Goal: Navigation & Orientation: Understand site structure

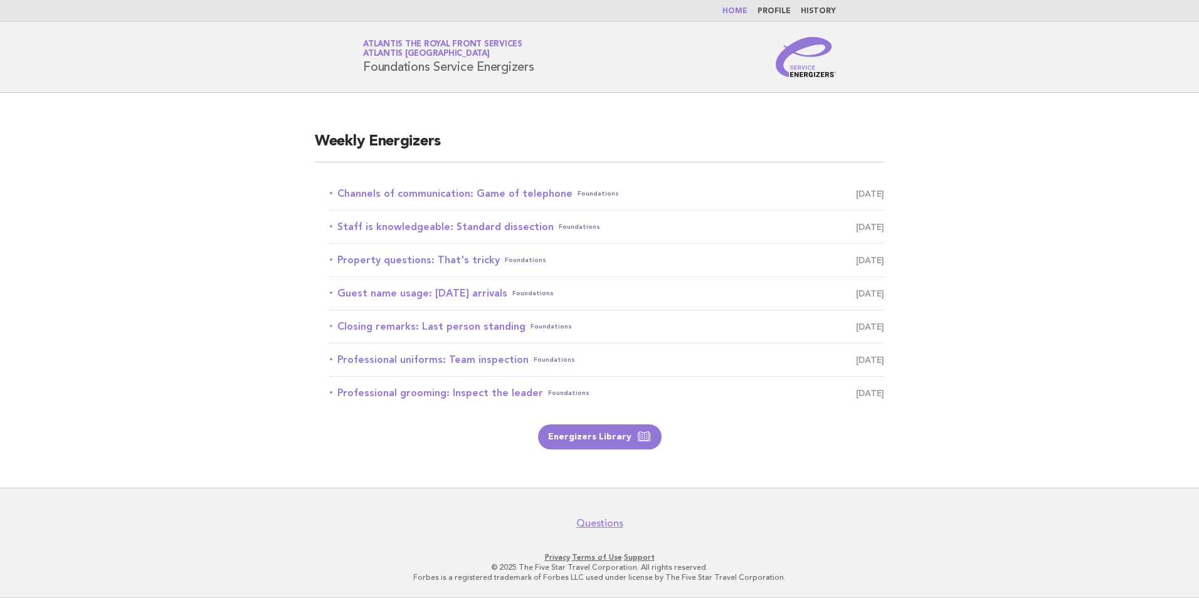
click at [737, 11] on link "Home" at bounding box center [734, 12] width 25 height 8
click at [745, 15] on link "Home" at bounding box center [734, 12] width 25 height 8
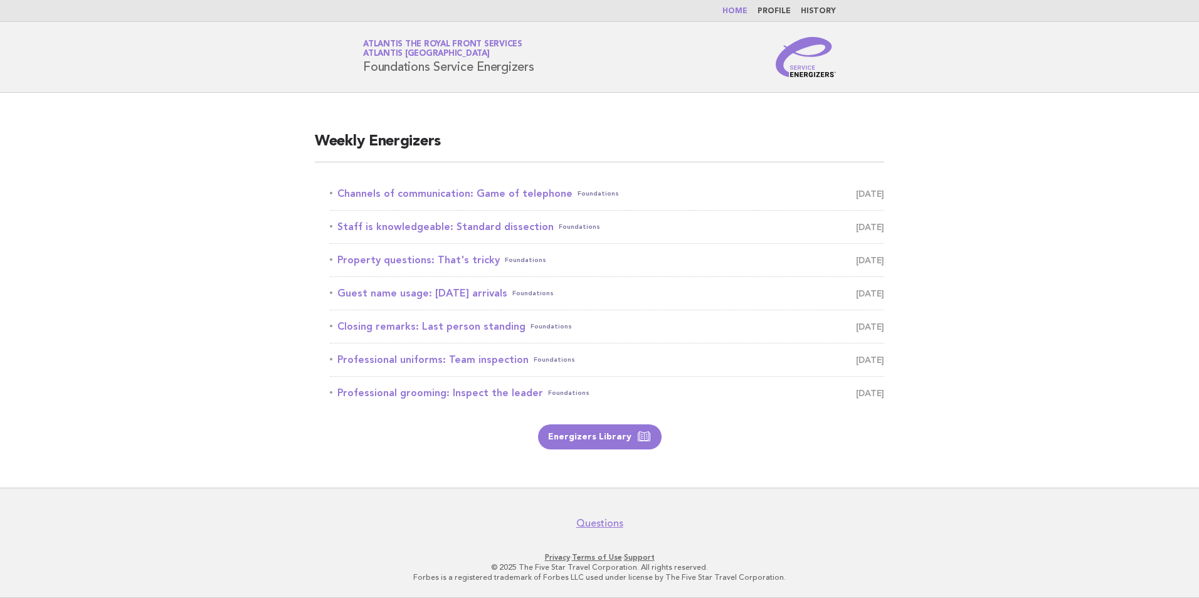
click at [745, 15] on link "Home" at bounding box center [734, 12] width 25 height 8
click at [244, 273] on main "Weekly Energizers Channels of communication: Game of telephone Foundations [DAT…" at bounding box center [599, 290] width 1199 height 395
